Goal: Information Seeking & Learning: Check status

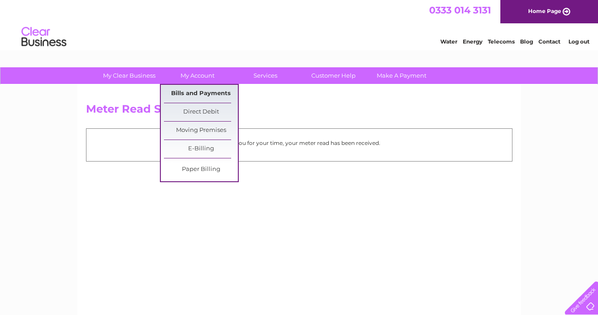
click at [203, 93] on link "Bills and Payments" at bounding box center [201, 94] width 74 height 18
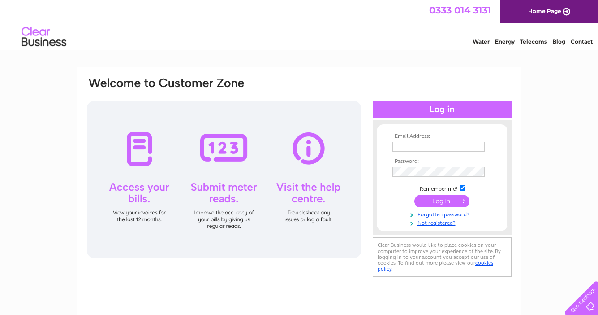
type input "info@josloanes.co.uk"
click at [441, 195] on input "submit" at bounding box center [442, 201] width 55 height 13
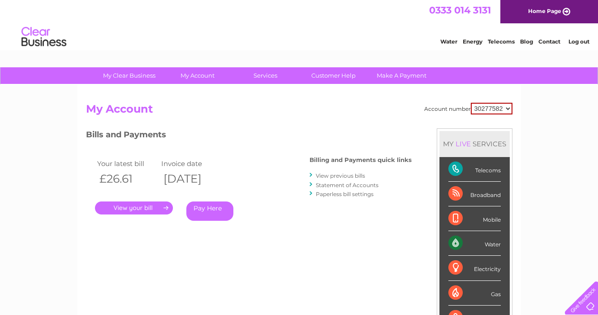
click at [346, 174] on link "View previous bills" at bounding box center [340, 175] width 49 height 7
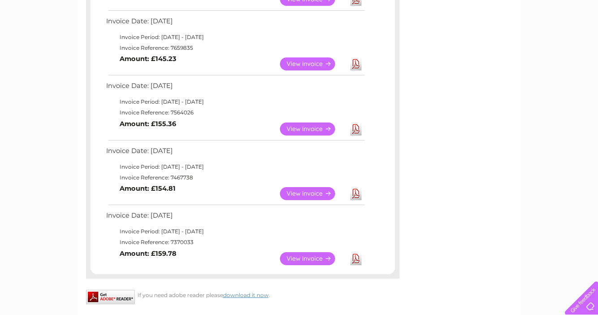
scroll to position [412, 0]
click at [305, 189] on link "View" at bounding box center [313, 192] width 66 height 13
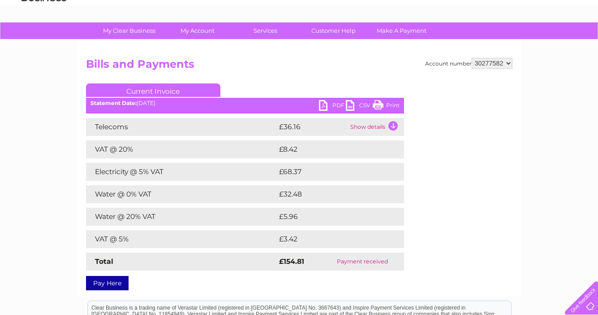
scroll to position [48, 0]
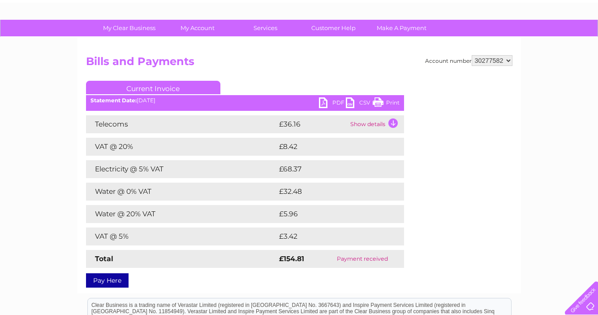
click at [394, 121] on td "Show details" at bounding box center [376, 124] width 56 height 18
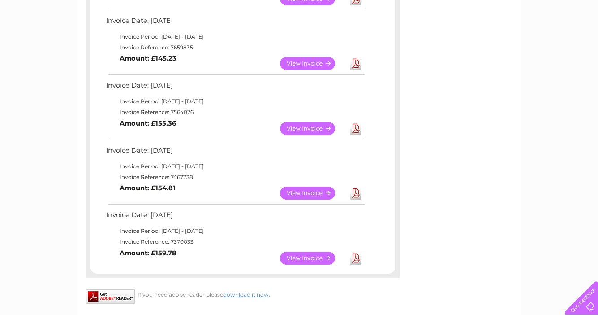
click at [294, 256] on link "View" at bounding box center [313, 257] width 66 height 13
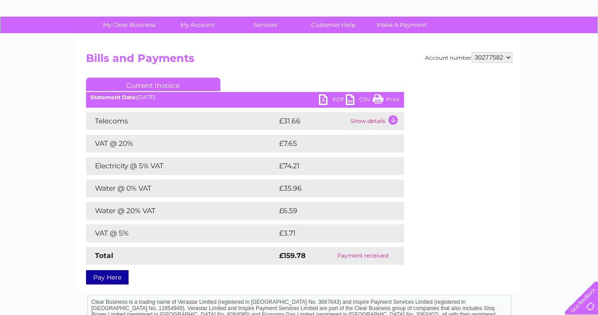
scroll to position [32, 0]
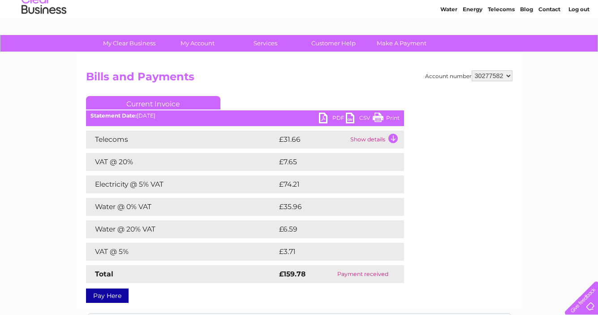
click at [394, 138] on td "Show details" at bounding box center [376, 139] width 56 height 18
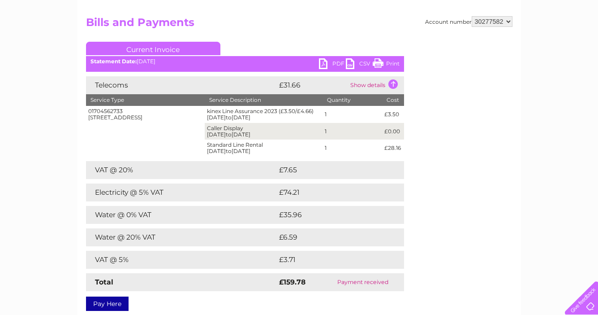
scroll to position [0, 0]
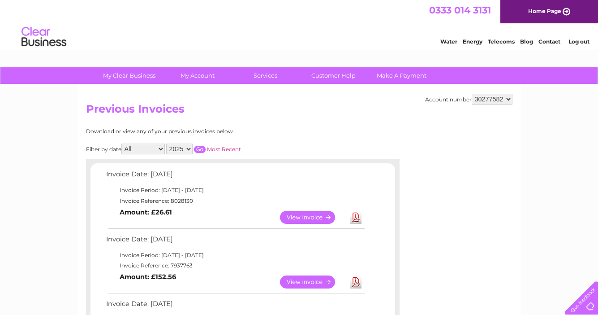
click at [187, 148] on select "2025 2024 2023" at bounding box center [179, 148] width 26 height 11
select select "2024"
click at [167, 143] on select "2025 2024 2023" at bounding box center [179, 148] width 26 height 11
click at [199, 146] on input "button" at bounding box center [200, 149] width 12 height 7
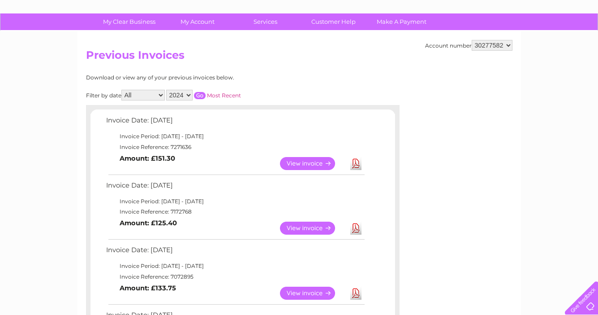
scroll to position [54, 0]
click at [314, 227] on link "View" at bounding box center [313, 227] width 66 height 13
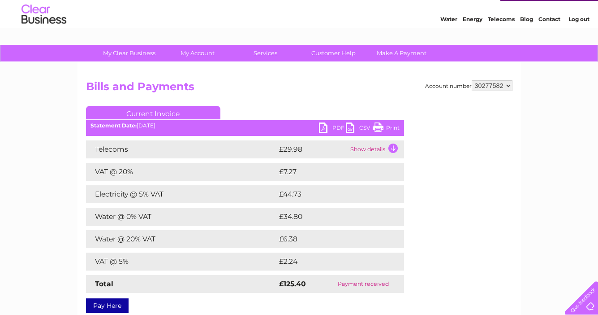
scroll to position [22, 0]
click at [363, 146] on td "Show details" at bounding box center [376, 150] width 56 height 18
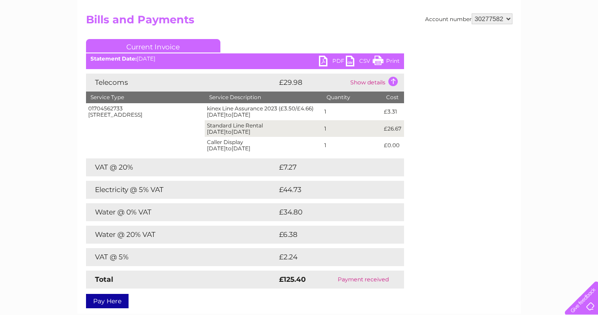
scroll to position [0, 0]
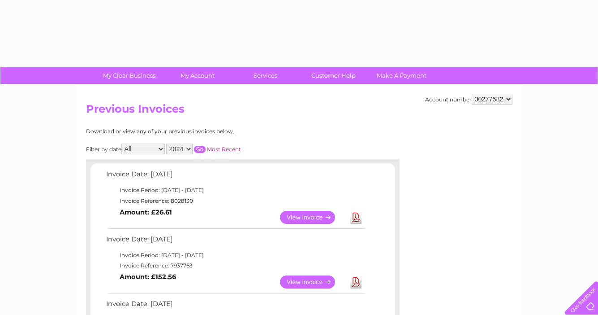
select select "2024"
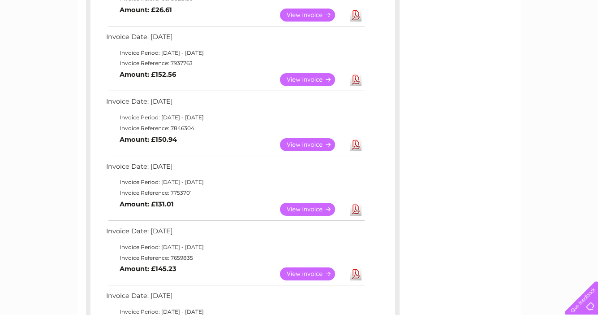
scroll to position [573, 0]
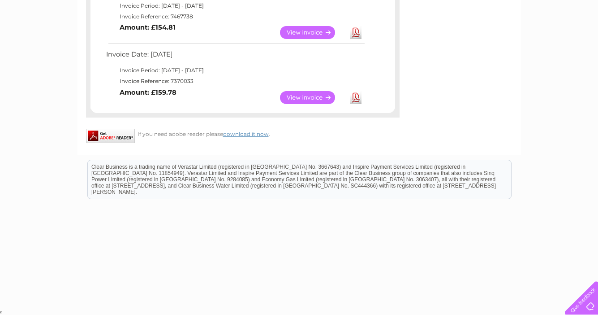
click at [299, 94] on link "View" at bounding box center [313, 97] width 66 height 13
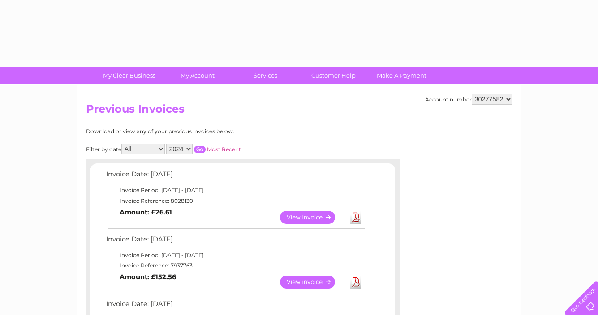
select select "2024"
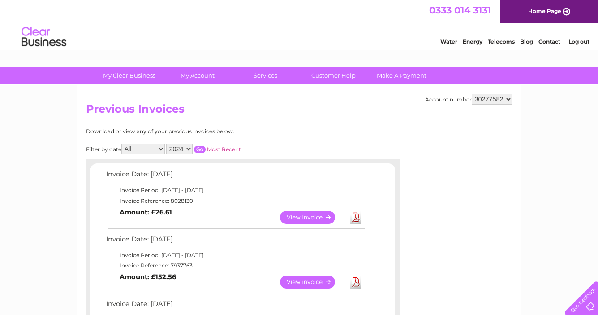
click at [199, 148] on input "button" at bounding box center [200, 149] width 12 height 7
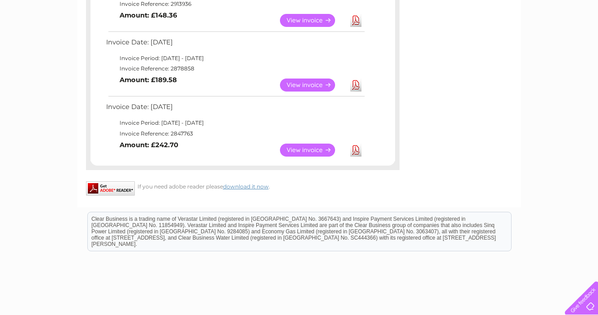
scroll to position [781, 0]
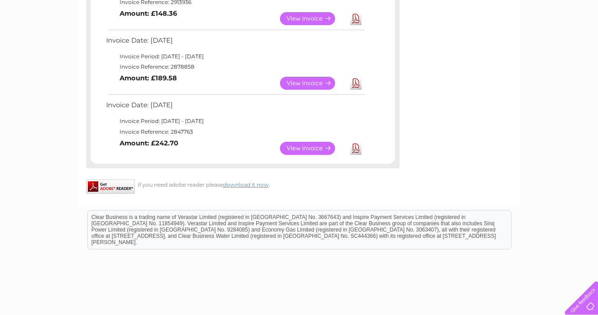
click at [310, 143] on link "View" at bounding box center [313, 148] width 66 height 13
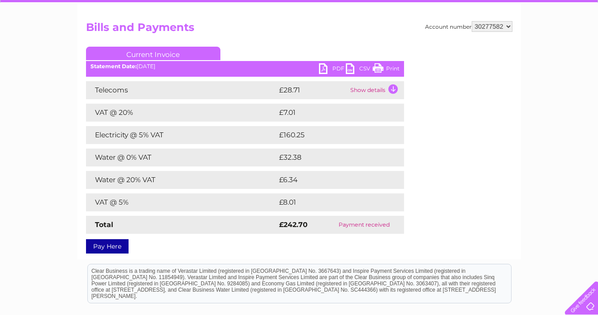
scroll to position [82, 0]
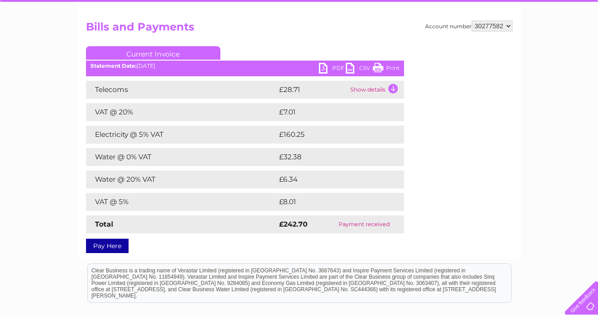
click at [355, 88] on td "Show details" at bounding box center [376, 90] width 56 height 18
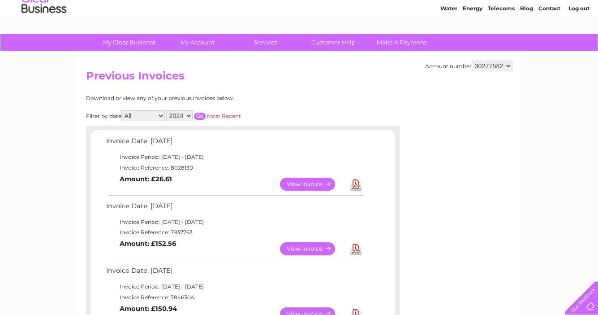
scroll to position [32, 0]
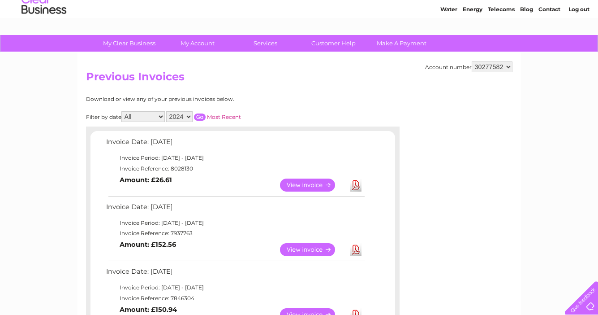
click at [190, 116] on select "2025 2024 2023" at bounding box center [179, 116] width 26 height 11
select select "2023"
click at [167, 111] on select "2025 2024 2023" at bounding box center [179, 116] width 26 height 11
click at [200, 114] on input "button" at bounding box center [200, 116] width 12 height 7
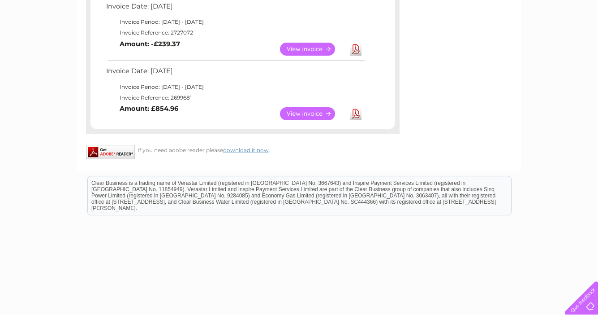
scroll to position [365, 0]
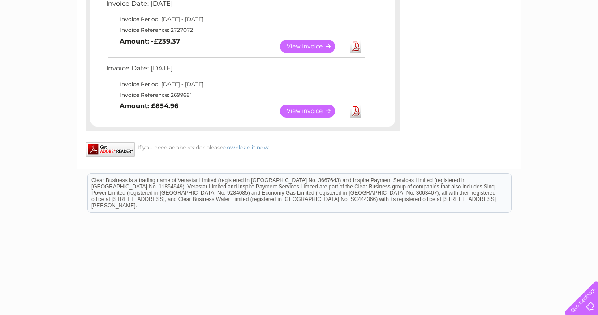
click at [303, 108] on link "View" at bounding box center [313, 110] width 66 height 13
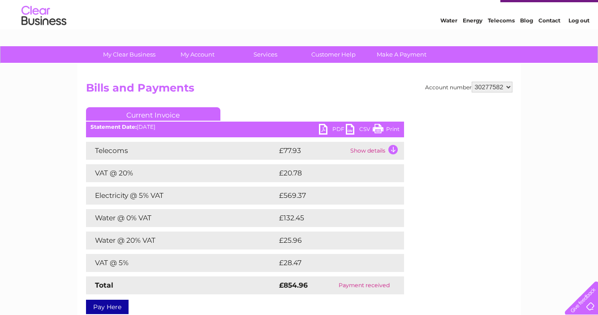
scroll to position [20, 0]
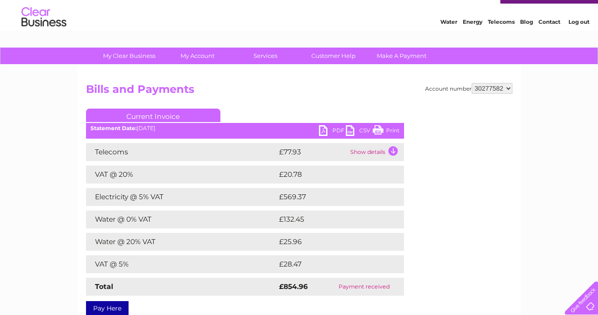
click at [356, 151] on td "Show details" at bounding box center [376, 152] width 56 height 18
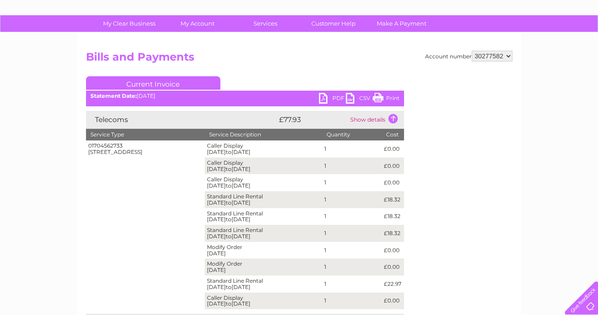
scroll to position [60, 0]
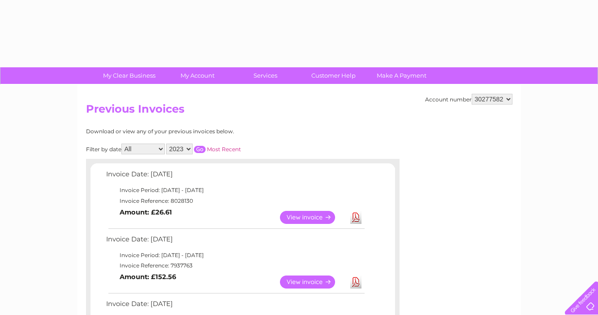
select select "2023"
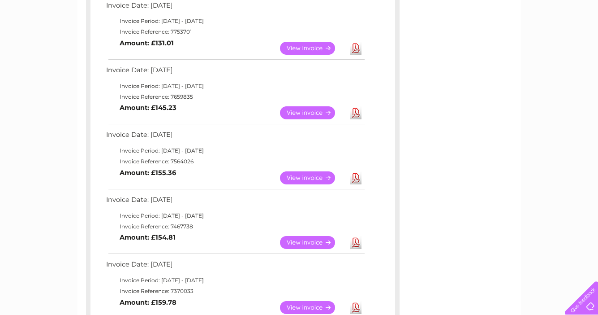
click at [307, 43] on link "View" at bounding box center [313, 48] width 66 height 13
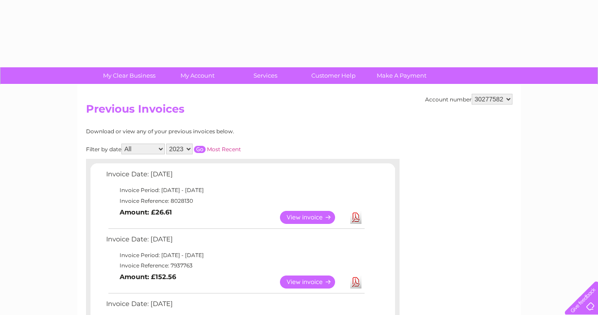
select select "2023"
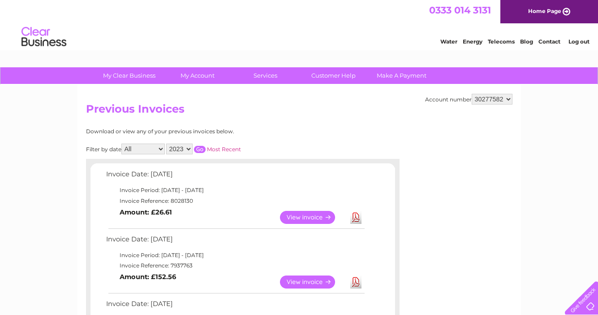
click at [199, 150] on input "button" at bounding box center [200, 149] width 12 height 7
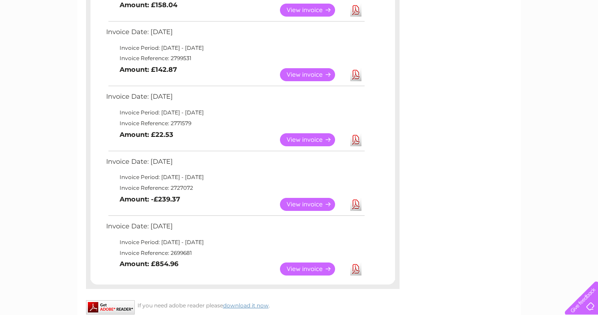
scroll to position [207, 0]
click at [304, 70] on link "View" at bounding box center [313, 75] width 66 height 13
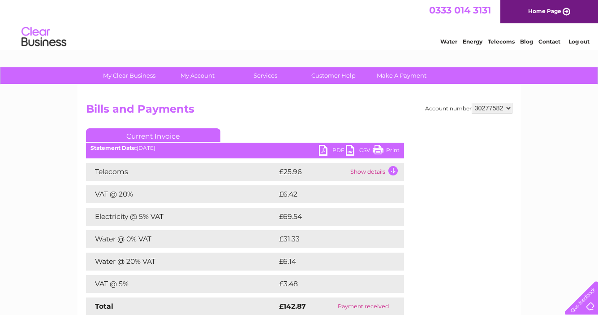
click at [368, 170] on td "Show details" at bounding box center [376, 172] width 56 height 18
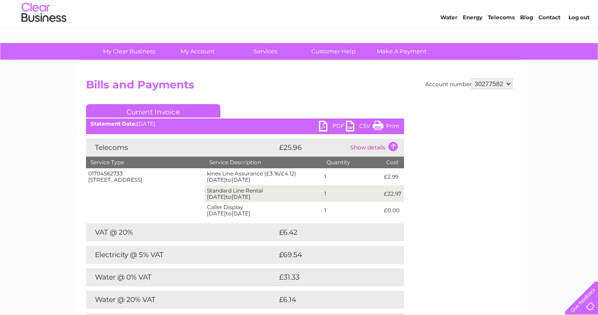
scroll to position [30, 0]
